Goal: Entertainment & Leisure: Consume media (video, audio)

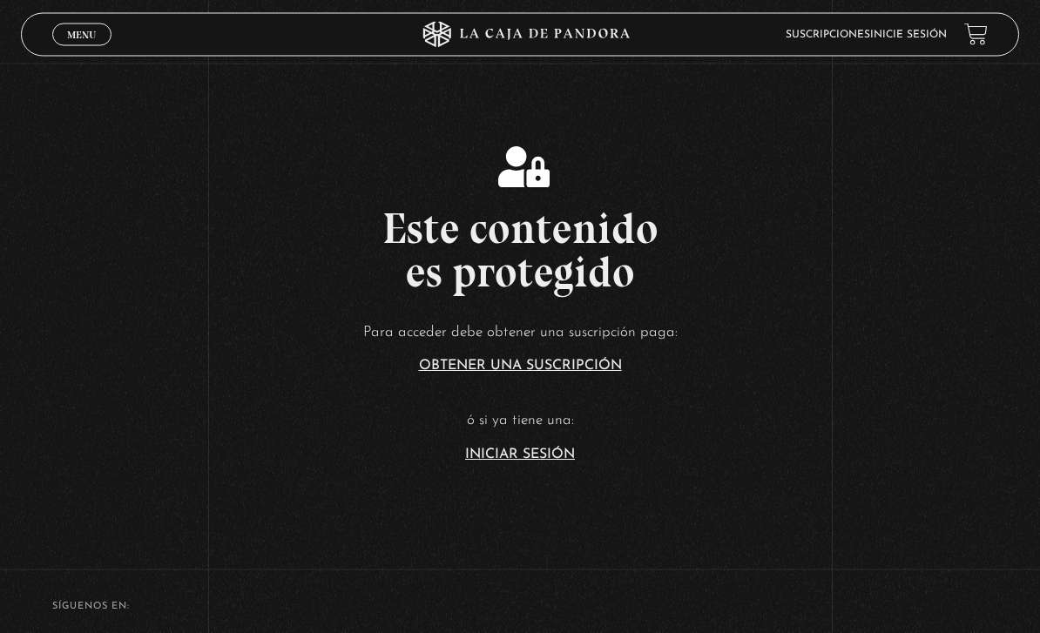
scroll to position [230, 0]
click at [533, 500] on section "Este contenido es protegido Para acceder debe obtener una suscripción paga: Obt…" at bounding box center [520, 287] width 1040 height 507
click at [531, 461] on link "Iniciar Sesión" at bounding box center [520, 454] width 110 height 14
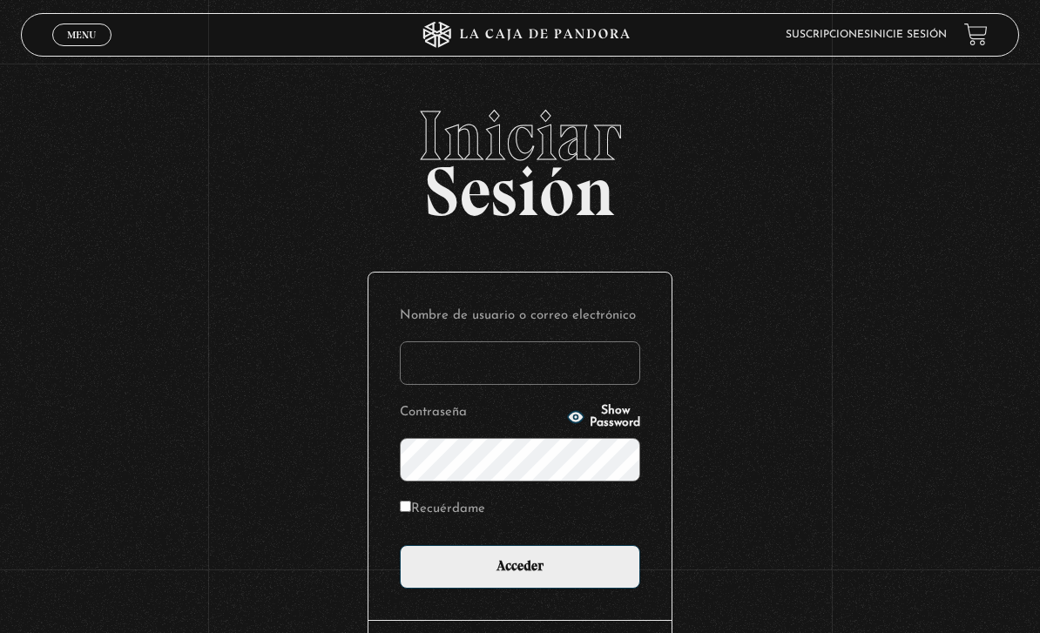
type input "britt_meli@hotmail.com"
click at [520, 576] on input "Acceder" at bounding box center [520, 567] width 240 height 44
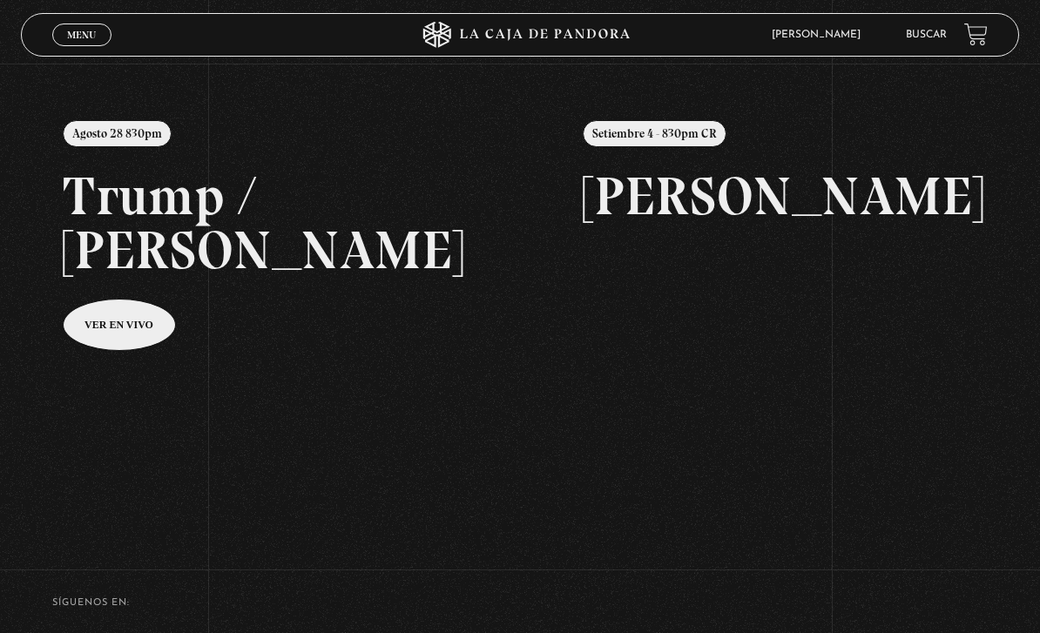
scroll to position [169, 0]
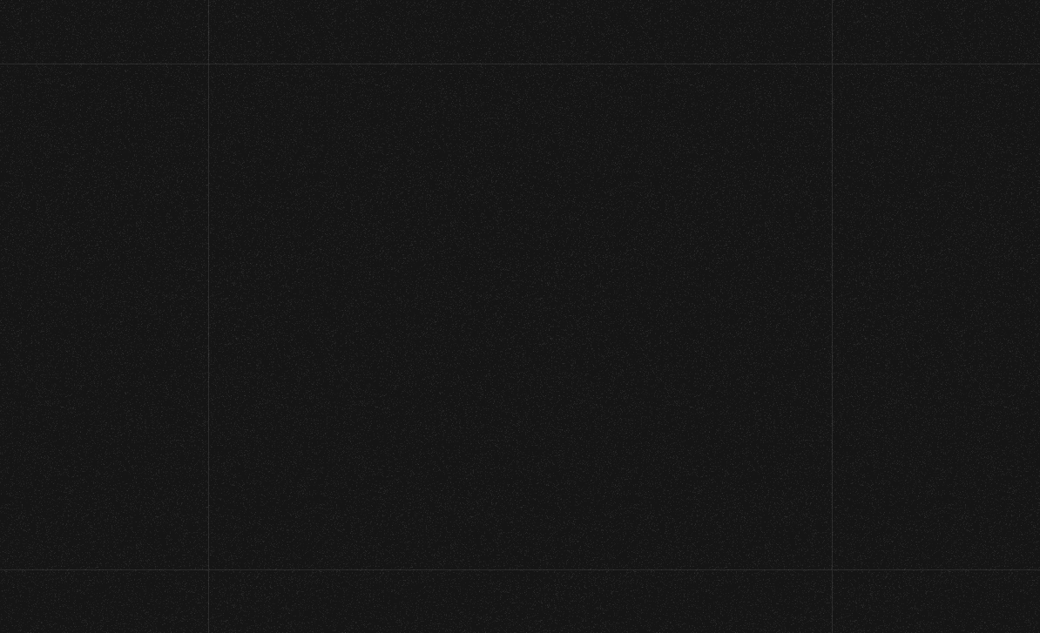
scroll to position [226, 0]
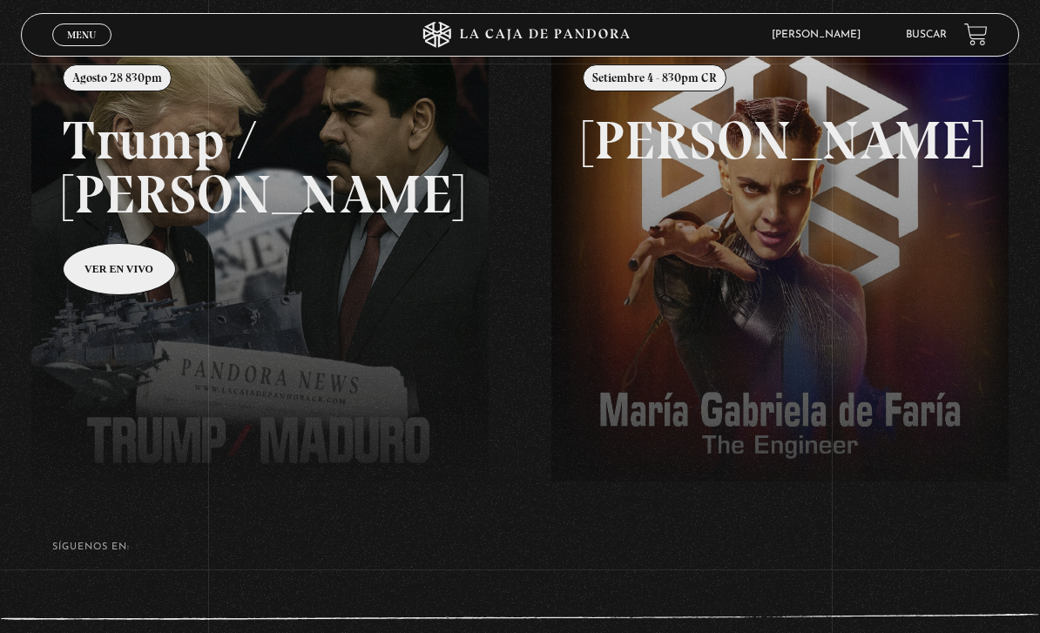
click at [936, 40] on link "Buscar" at bounding box center [926, 35] width 41 height 10
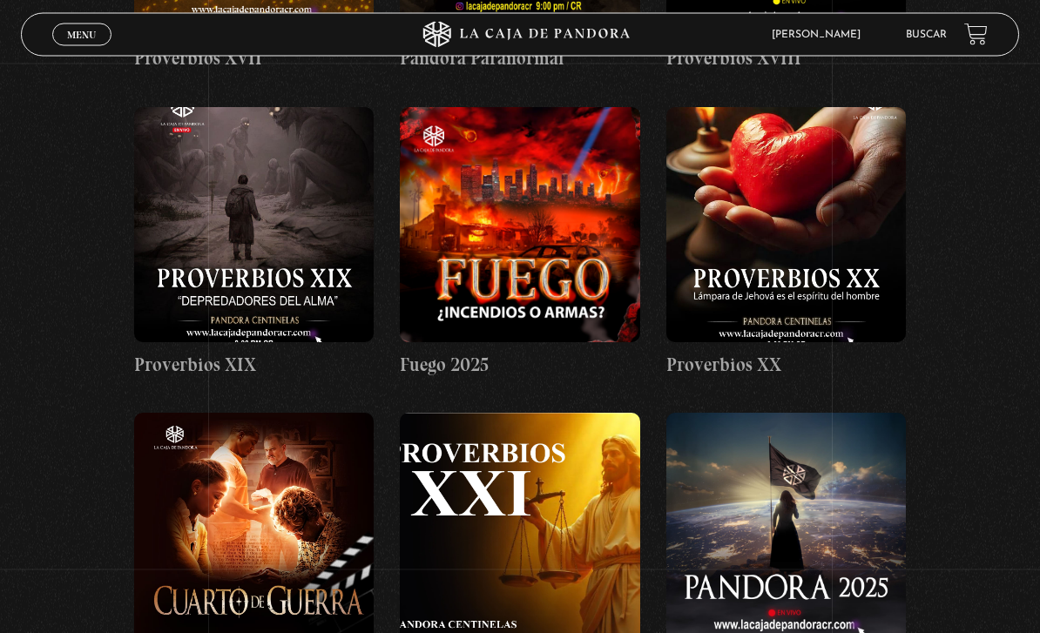
scroll to position [4798, 0]
click at [76, 26] on link "Menu Cerrar" at bounding box center [81, 35] width 59 height 23
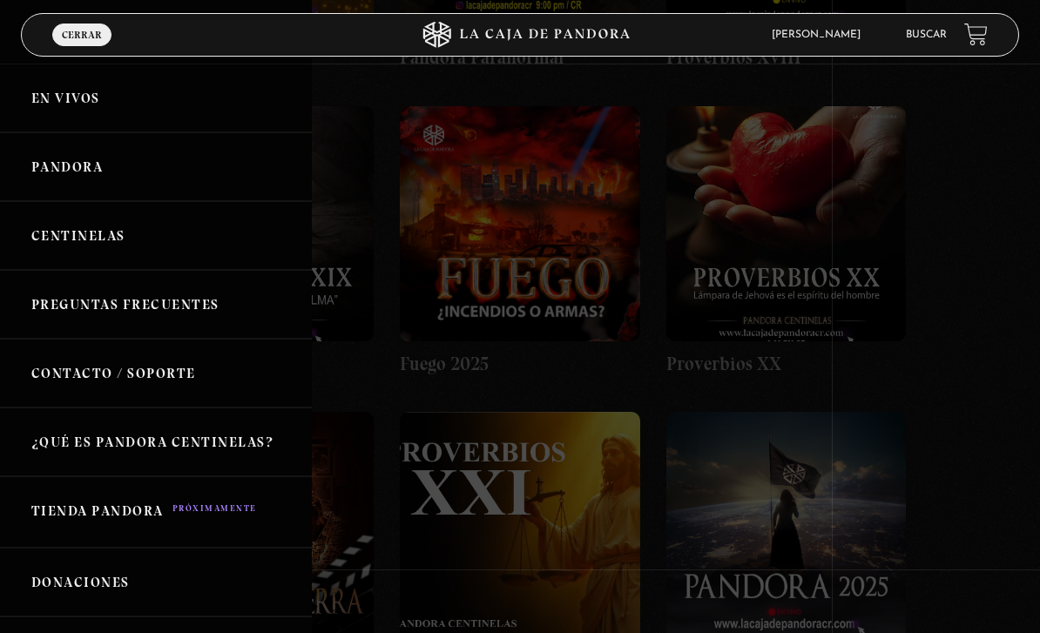
click at [89, 236] on link "Centinelas" at bounding box center [156, 235] width 312 height 69
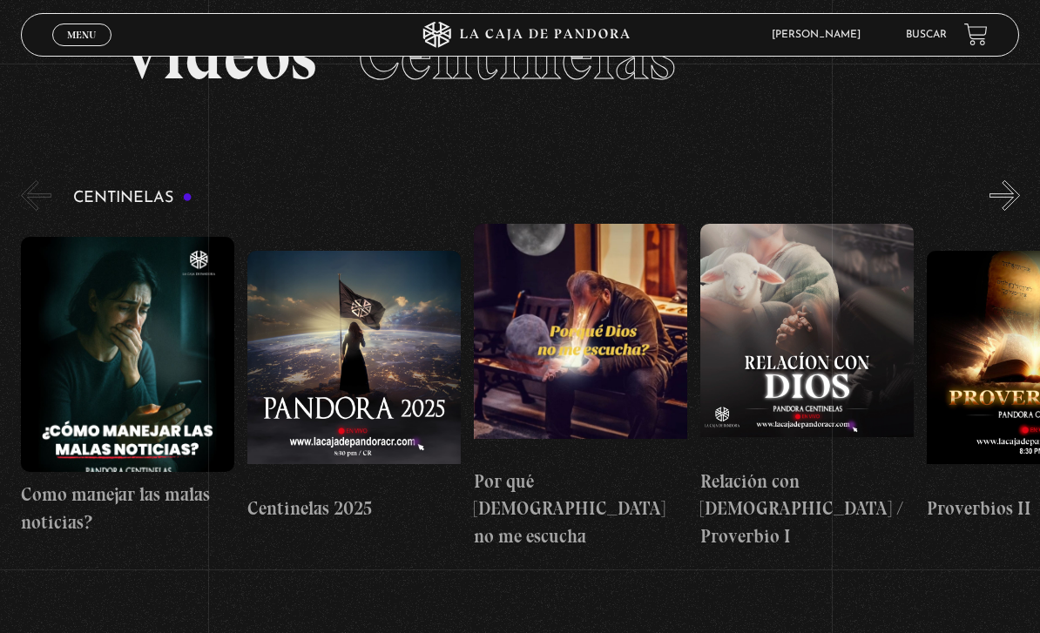
click at [578, 390] on figure at bounding box center [580, 341] width 213 height 235
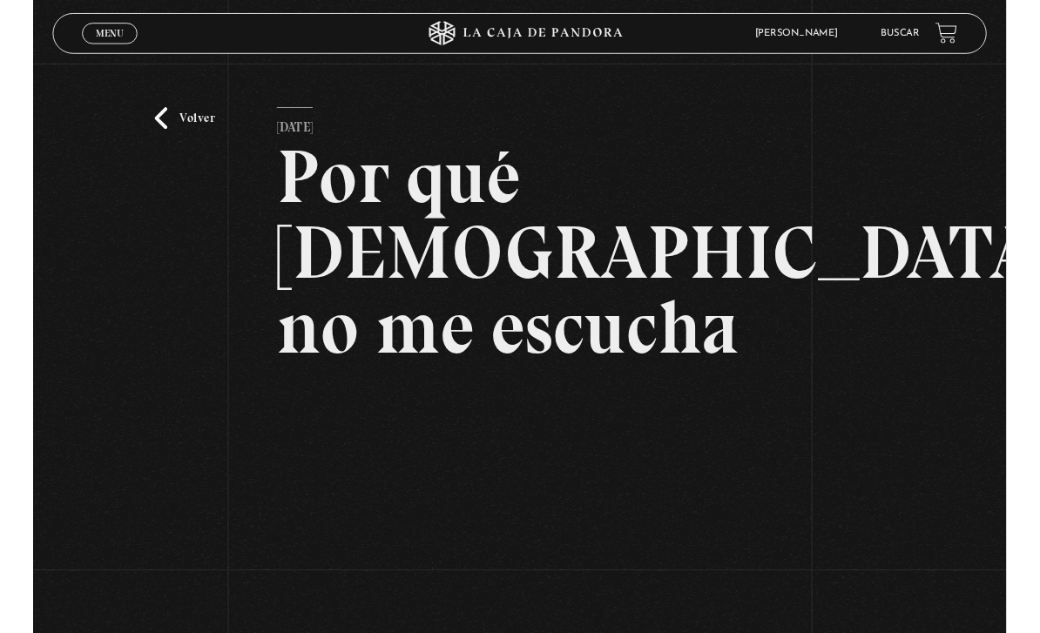
scroll to position [202, 0]
